Goal: Answer question/provide support: Share knowledge or assist other users

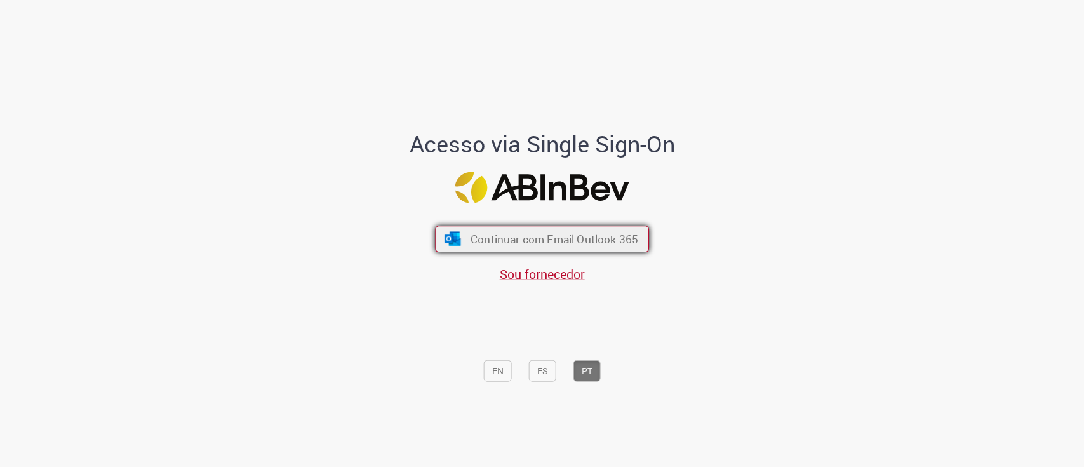
click at [522, 238] on span "Continuar com Email Outlook 365" at bounding box center [555, 238] width 168 height 15
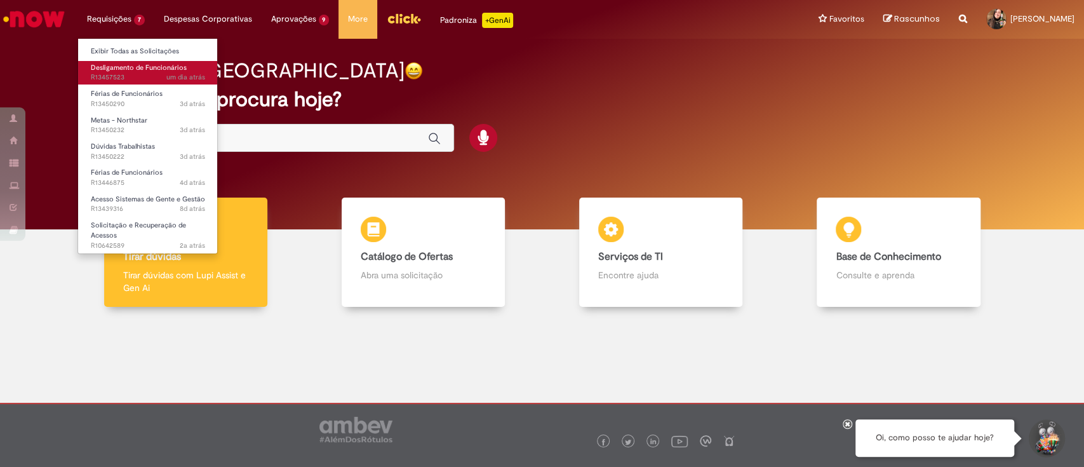
click at [133, 69] on span "Desligamento de Funcionários" at bounding box center [139, 68] width 96 height 10
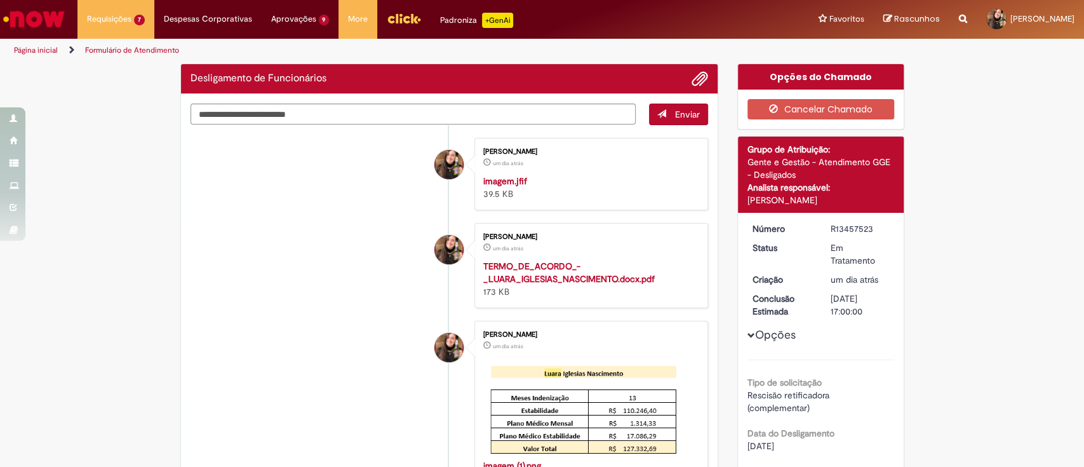
click at [278, 210] on li "[PERSON_NAME] um dia atrás um dia atrás imagem.jfif 39.5 KB" at bounding box center [450, 174] width 518 height 72
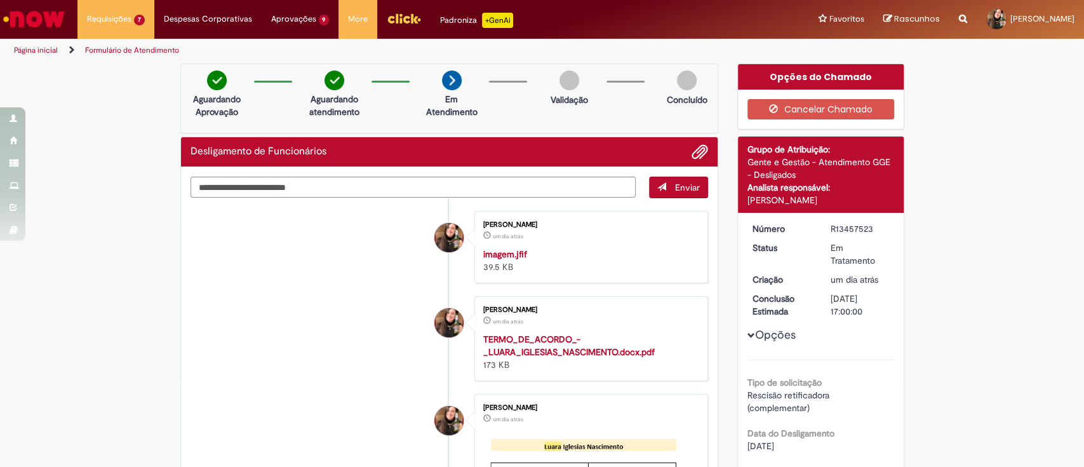
click at [330, 283] on li "[PERSON_NAME] um dia atrás um dia atrás imagem.jfif 39.5 KB" at bounding box center [450, 247] width 518 height 72
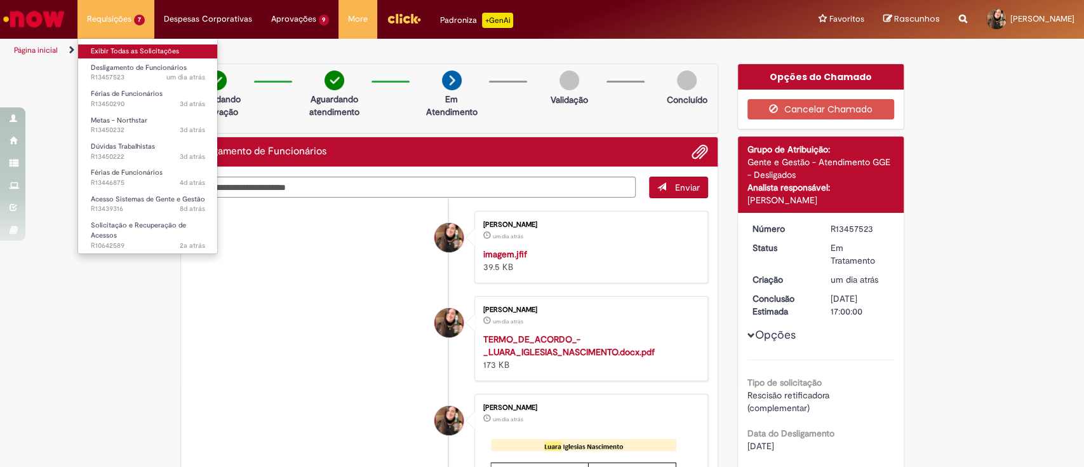
click at [118, 53] on link "Exibir Todas as Solicitações" at bounding box center [148, 51] width 140 height 14
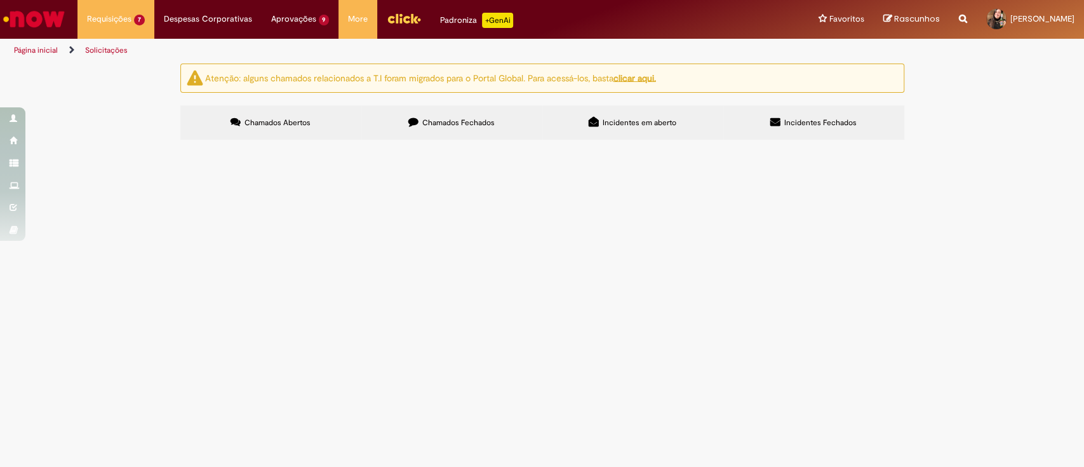
click at [119, 119] on div "Atenção: alguns chamados relacionados a T.I foram migrados para o Portal Global…" at bounding box center [542, 104] width 1084 height 80
click at [964, 144] on div "Atenção: alguns chamados relacionados a T.I foram migrados para o Portal Global…" at bounding box center [542, 104] width 1084 height 80
click at [0, 0] on span "Boa noite, Preciso efetuar o cancelamento das férias dos funcionários abaixo, m…" at bounding box center [0, 0] width 0 height 0
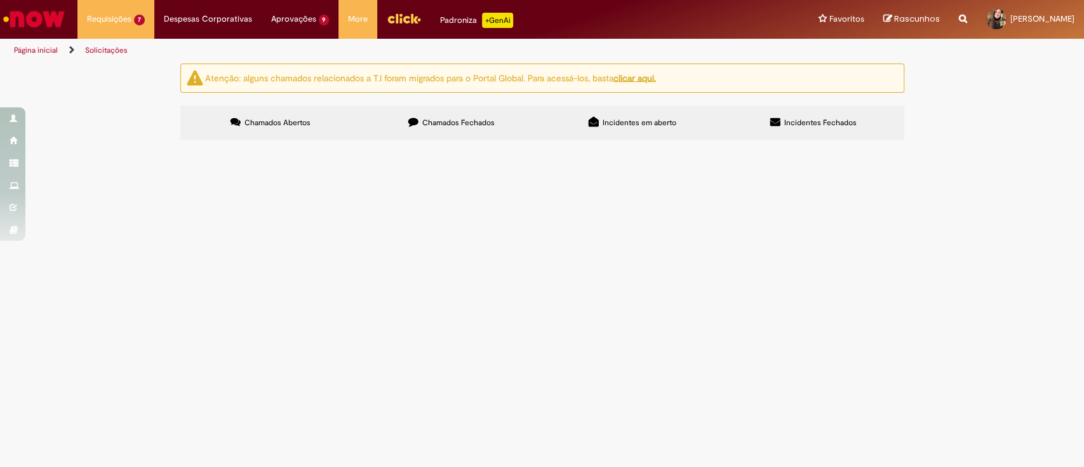
click at [0, 0] on tbody "R13457523 Desligamento de Funcionários Olá, Através do chamado R13157076 falamo…" at bounding box center [0, 0] width 0 height 0
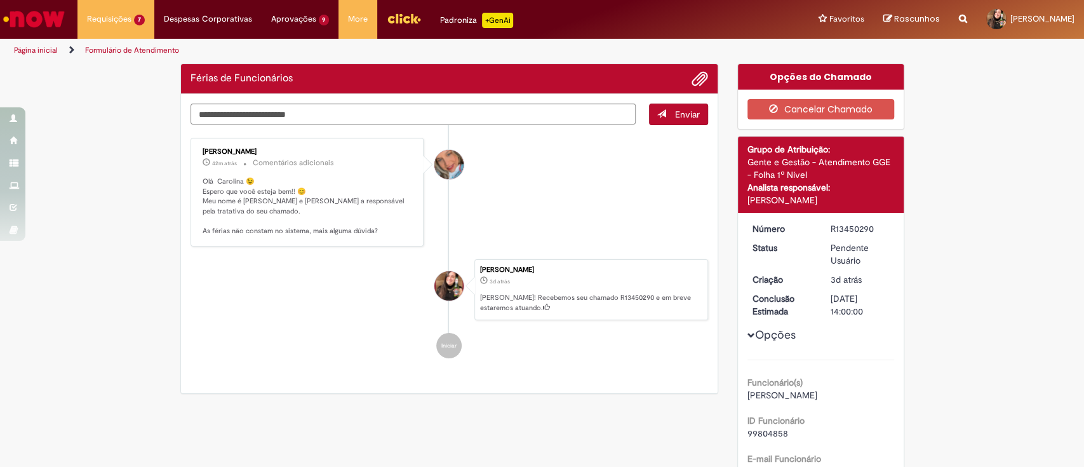
click at [241, 323] on ul "[PERSON_NAME] 42m atrás 42 minutos atrás Comentários adicionais Olá Carolina 😉 …" at bounding box center [450, 248] width 518 height 246
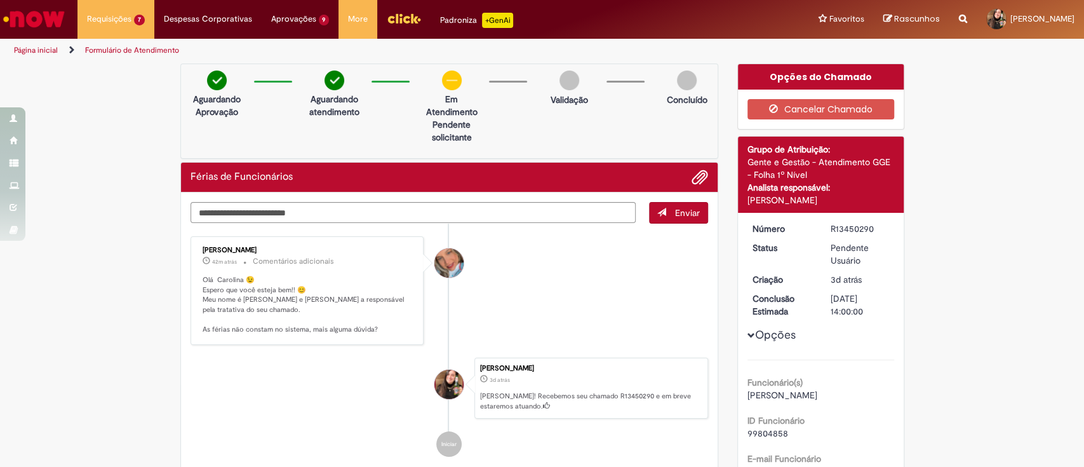
click at [527, 225] on ul "[PERSON_NAME] 42m atrás 42 minutos atrás Comentários adicionais Olá Carolina 😉 …" at bounding box center [450, 347] width 518 height 246
click at [432, 210] on textarea "Digite sua mensagem aqui..." at bounding box center [414, 213] width 446 height 22
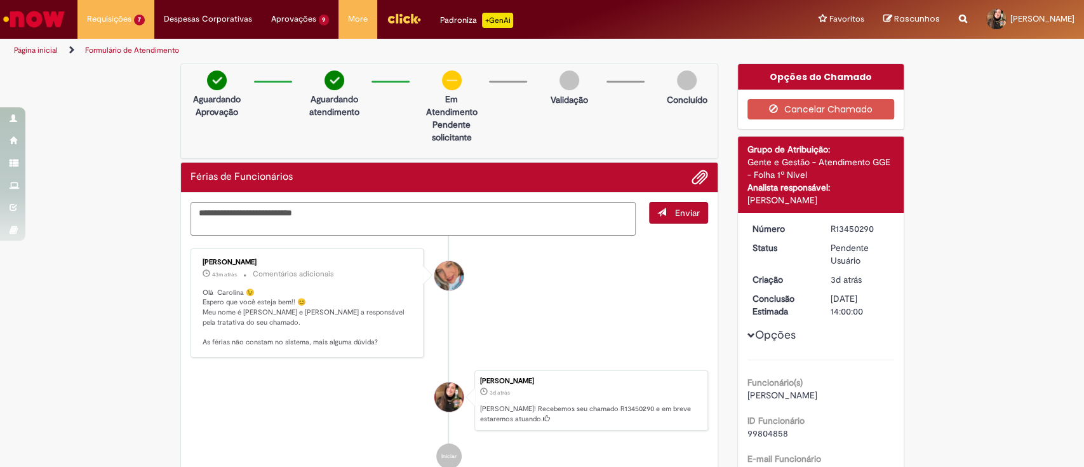
click at [362, 230] on textarea "**********" at bounding box center [414, 219] width 446 height 34
type textarea "**********"
click at [694, 214] on button "Enviar" at bounding box center [678, 213] width 59 height 22
